Goal: Task Accomplishment & Management: Manage account settings

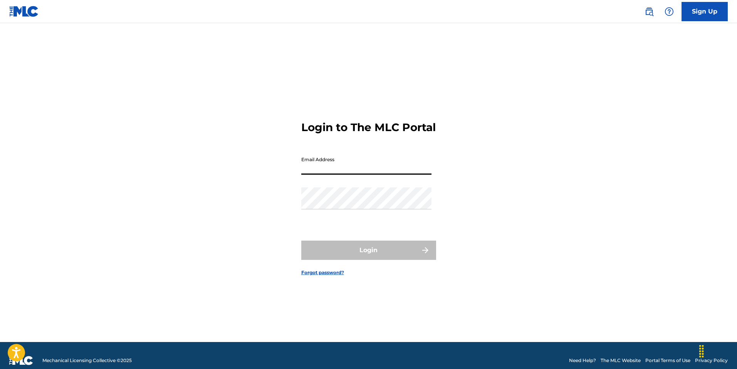
click at [338, 173] on input "Email Address" at bounding box center [366, 164] width 130 height 22
type input "[EMAIL_ADDRESS][DOMAIN_NAME]"
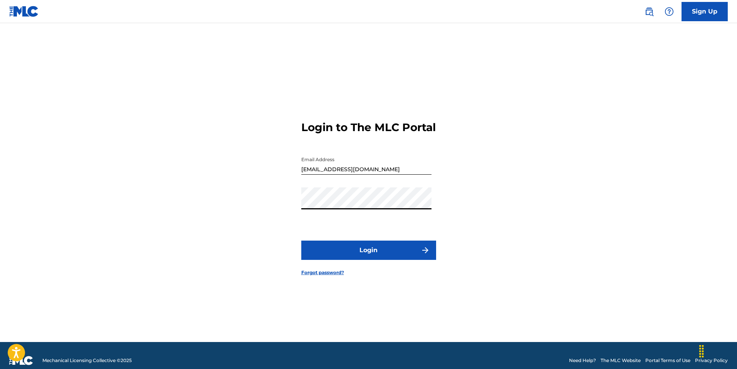
click at [366, 256] on button "Login" at bounding box center [368, 249] width 135 height 19
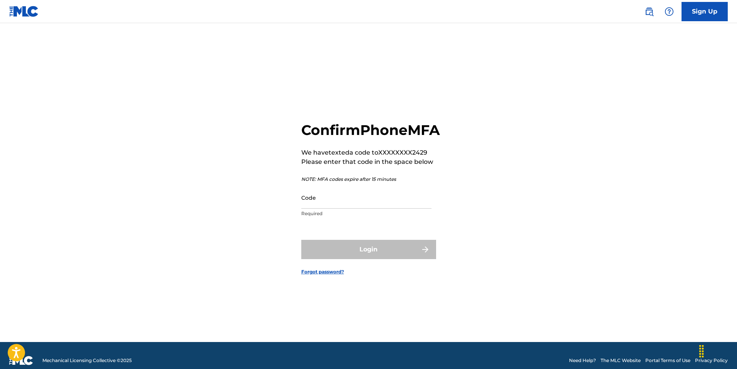
click at [330, 209] on input "Code" at bounding box center [366, 198] width 130 height 22
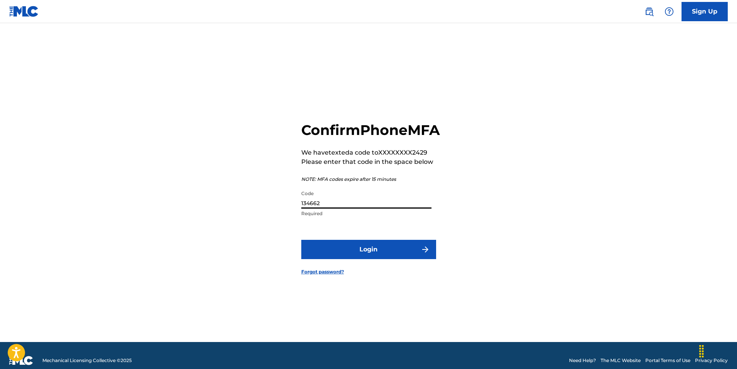
type input "134662"
click at [376, 251] on button "Login" at bounding box center [368, 249] width 135 height 19
